Goal: Task Accomplishment & Management: Manage account settings

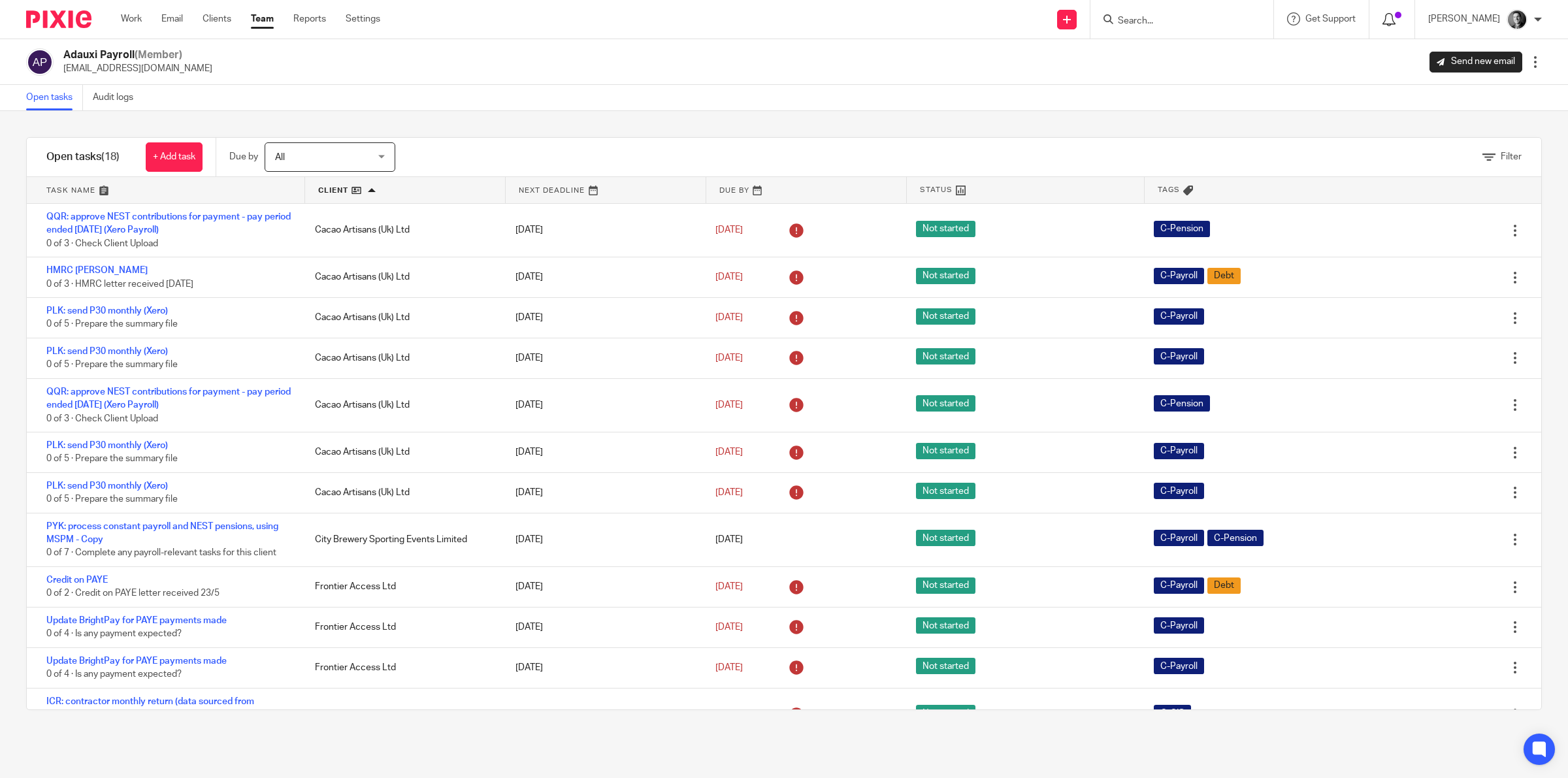
click at [1396, 14] on icon at bounding box center [1389, 20] width 13 height 13
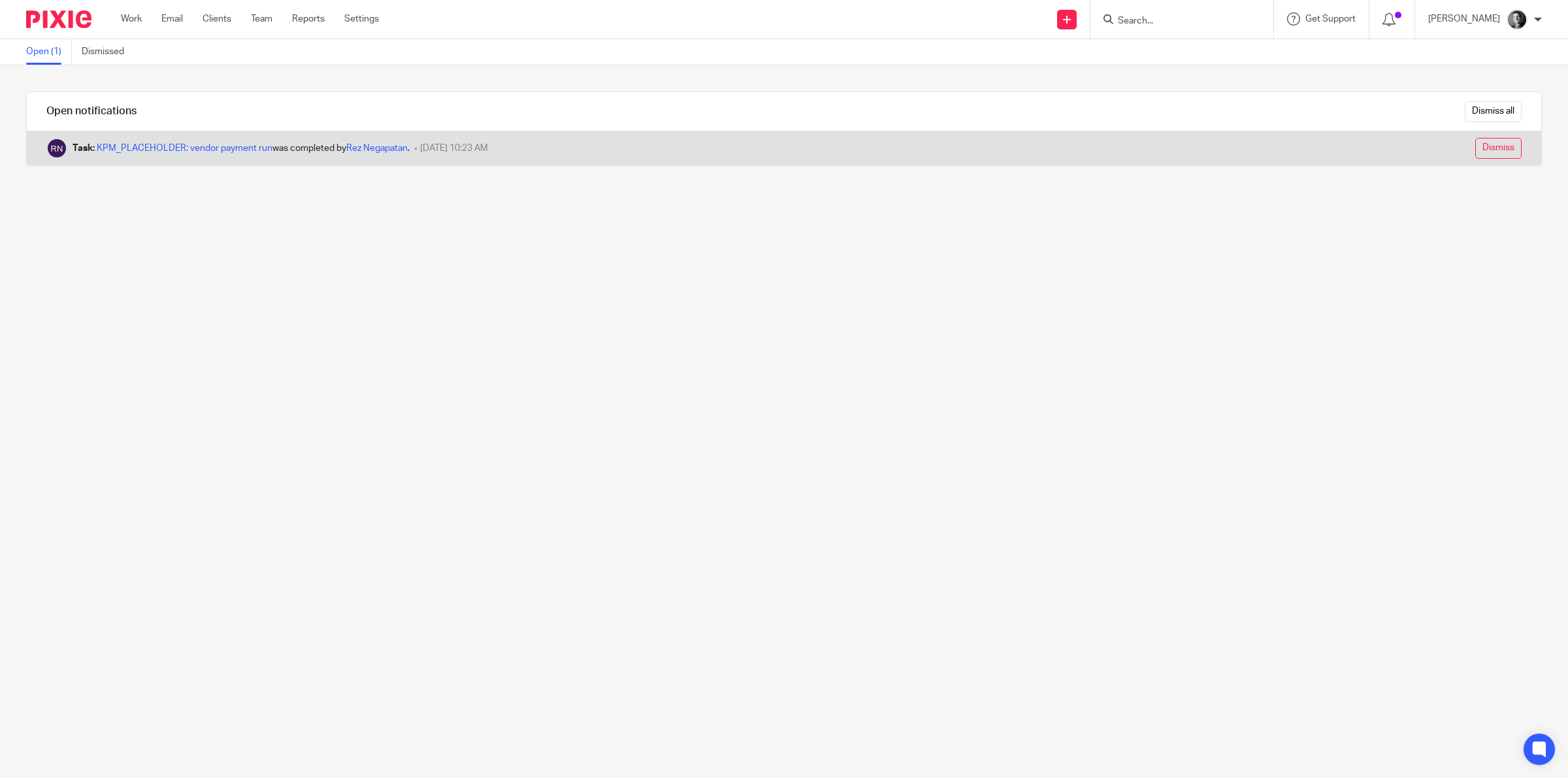
click at [1475, 141] on input "Dismiss" at bounding box center [1498, 148] width 46 height 21
